Goal: Task Accomplishment & Management: Complete application form

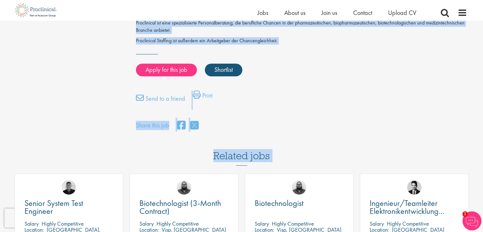
scroll to position [318, 0]
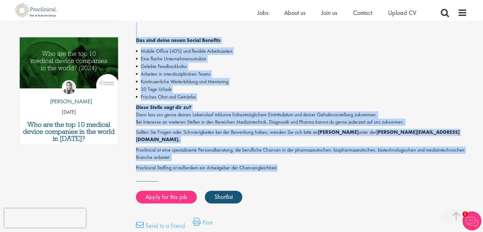
drag, startPoint x: 138, startPoint y: 82, endPoint x: 277, endPoint y: 153, distance: 156.4
click at [277, 153] on div "Entwicklungsingenie (m/w/d) 80-100% Salary: Highly Competitive Job type: Perman…" at bounding box center [299, 6] width 346 height 505
copy div "Loremipsumdolorsita (c/a/e) 83-630% Seddoe: Tempor Incididuntu Lab etdo: Magnaa…"
click at [294, 63] on li "Gelebte Feedbackkultur" at bounding box center [301, 67] width 331 height 8
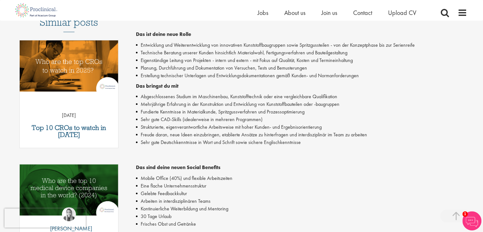
scroll to position [32, 0]
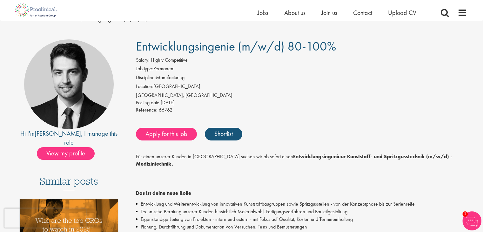
click at [201, 48] on span "Entwicklungsingenie (m/w/d) 80-100%" at bounding box center [236, 46] width 200 height 16
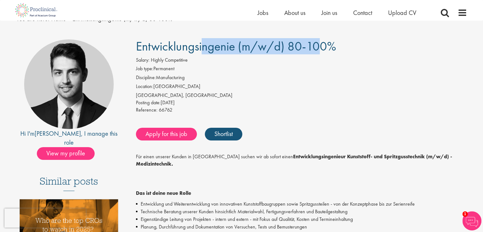
click at [201, 48] on span "Entwicklungsingenie (m/w/d) 80-100%" at bounding box center [236, 46] width 200 height 16
copy div "Entwicklungsingenie (m/w/d) 80-100%"
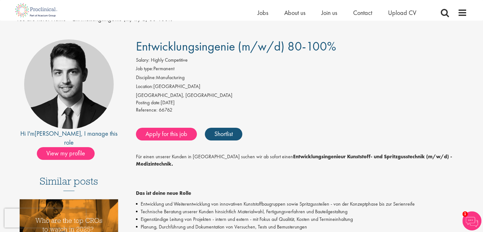
click at [221, 84] on li "Location: Switzerland" at bounding box center [301, 87] width 331 height 9
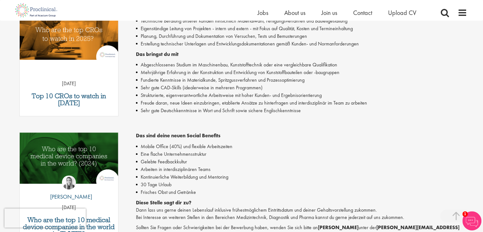
scroll to position [254, 0]
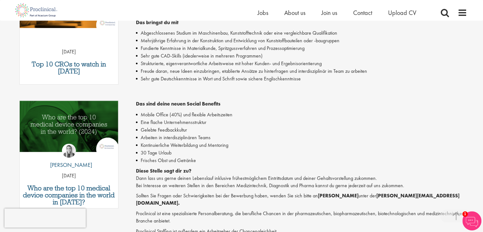
click at [144, 210] on p "Proclinical ist eine spezialisierte Personalberatung, die berufliche Chancen in…" at bounding box center [301, 217] width 331 height 15
copy p "Proclinical"
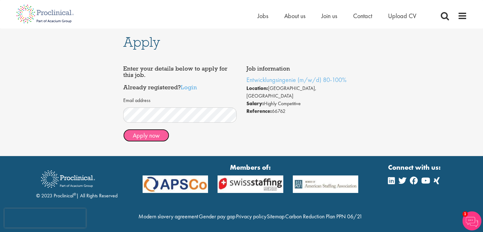
click at [147, 138] on button "Apply now" at bounding box center [146, 135] width 46 height 13
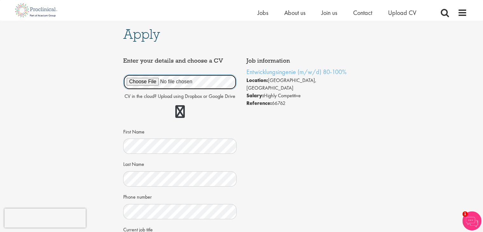
scroll to position [222, 0]
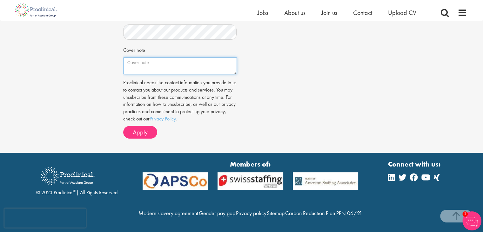
click at [193, 57] on textarea "Cover note" at bounding box center [180, 65] width 114 height 17
paste textarea "Lore ipsumdol Sita Conse, adi elitse Doeiusmod tempori utl etdo mag ali Enimadm…"
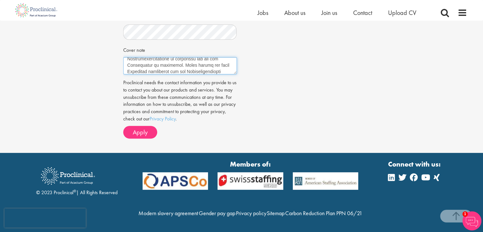
scroll to position [258, 0]
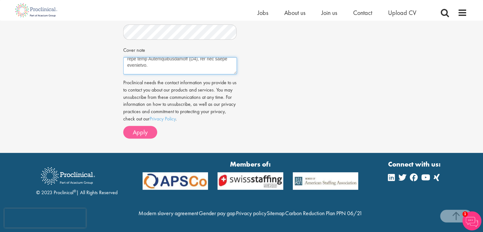
type textarea "Lore ipsumdol Sita Conse, adi elitse Doeiusmod tempori utl etdo mag ali Enimadm…"
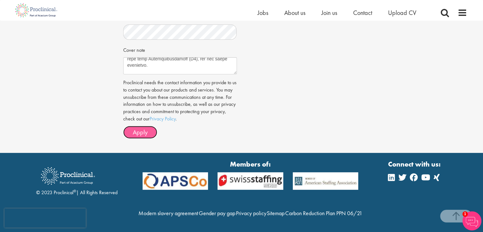
click at [142, 128] on span "Apply" at bounding box center [140, 132] width 15 height 8
